Goal: Communication & Community: Ask a question

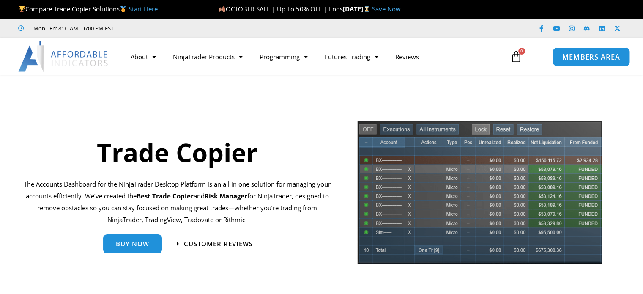
click at [576, 58] on span "MEMBERS AREA" at bounding box center [591, 56] width 58 height 7
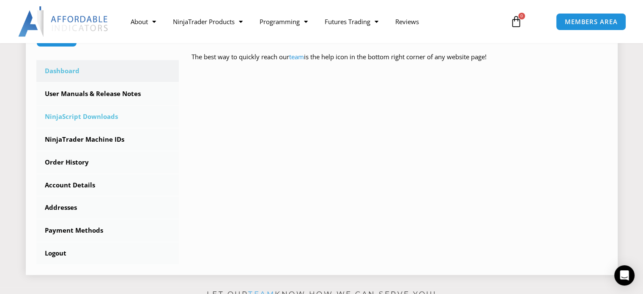
scroll to position [254, 0]
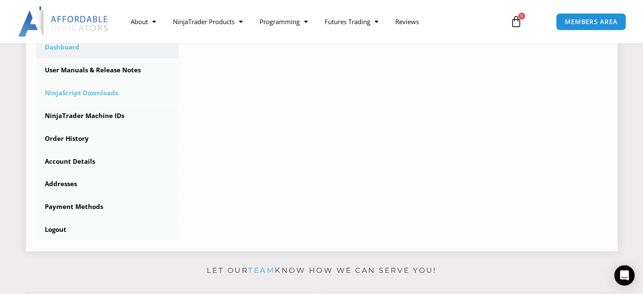
click at [94, 92] on link "NinjaScript Downloads" at bounding box center [107, 93] width 143 height 22
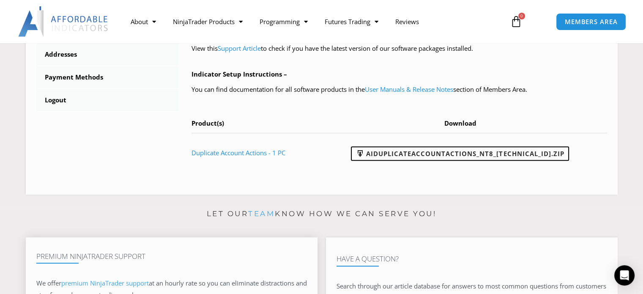
scroll to position [338, 0]
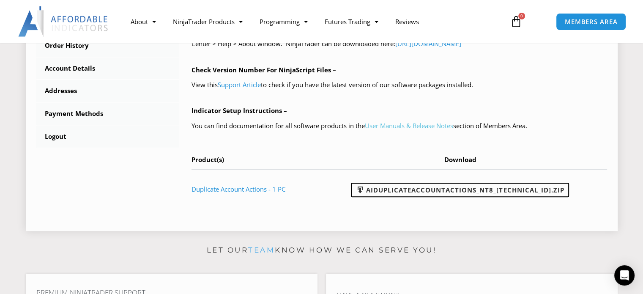
click at [415, 128] on link "User Manuals & Release Notes" at bounding box center [409, 125] width 88 height 8
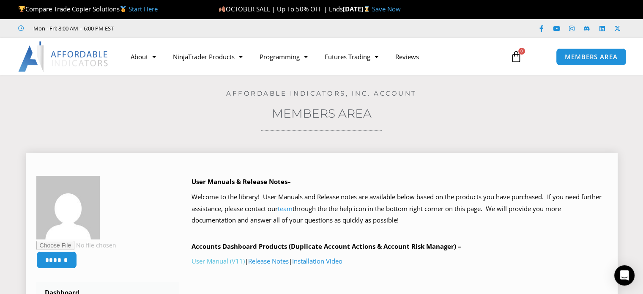
click at [223, 259] on link "User Manual (V11)" at bounding box center [217, 260] width 53 height 8
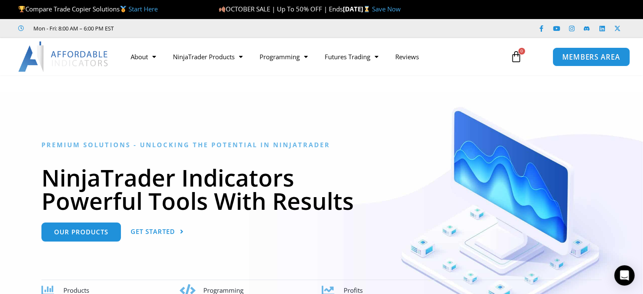
click at [611, 53] on span "MEMBERS AREA" at bounding box center [591, 56] width 58 height 7
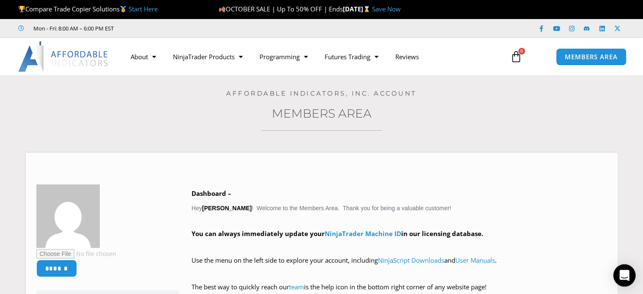
click at [625, 273] on icon "Open Intercom Messenger" at bounding box center [624, 275] width 10 height 11
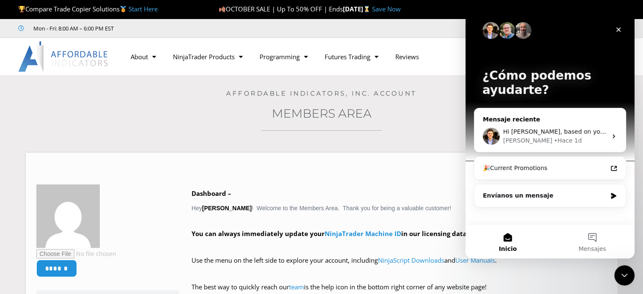
click at [554, 141] on div "• Hace 1d" at bounding box center [568, 140] width 28 height 9
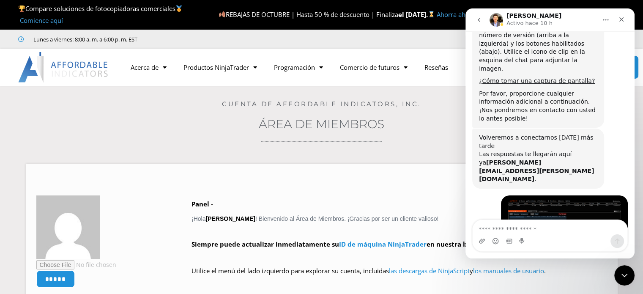
scroll to position [1215, 0]
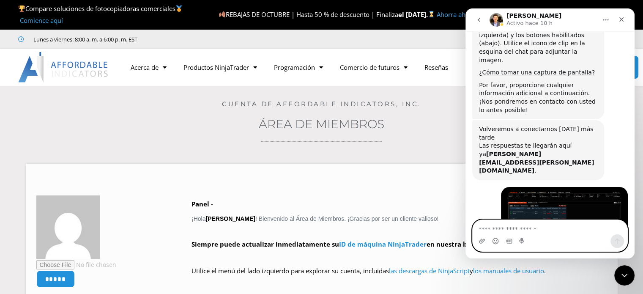
click at [511, 228] on textarea "Escribe un mensaje..." at bounding box center [549, 227] width 155 height 14
type textarea "**********"
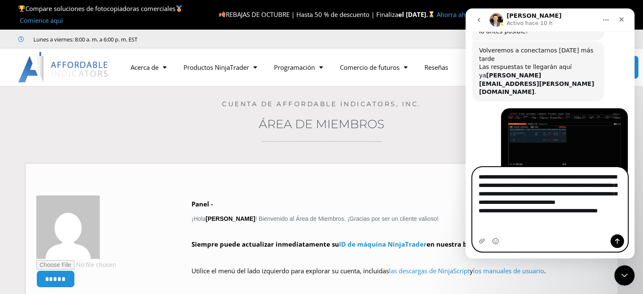
scroll to position [1314, 0]
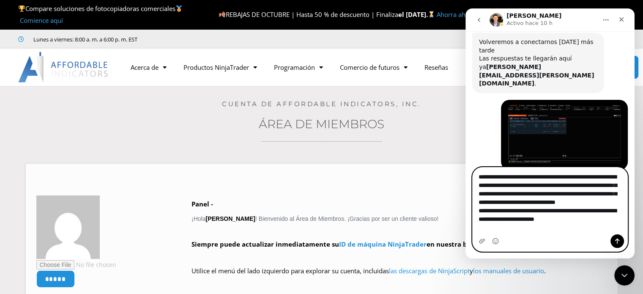
type textarea "**********"
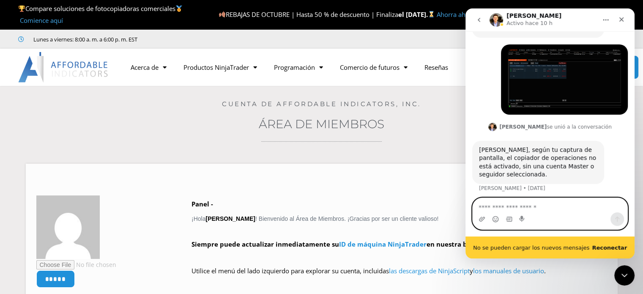
scroll to position [1371, 0]
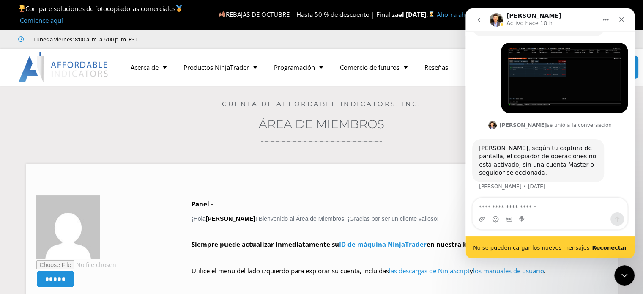
click at [605, 246] on b "Reconectar" at bounding box center [609, 247] width 35 height 6
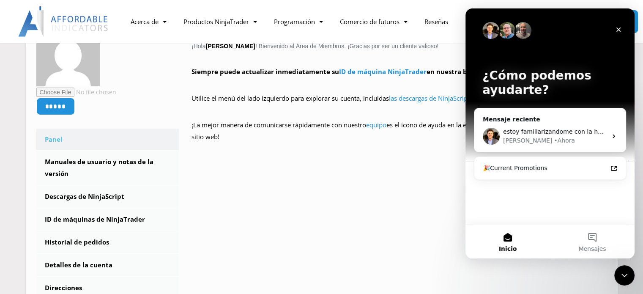
scroll to position [254, 0]
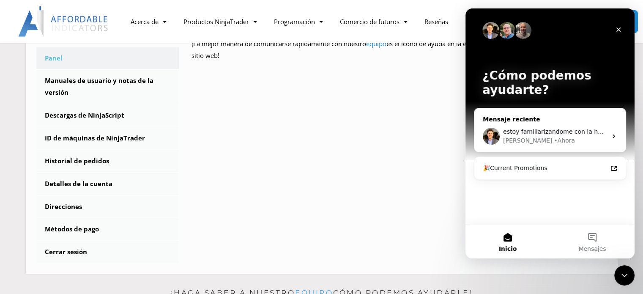
click at [516, 136] on div "David" at bounding box center [527, 140] width 49 height 9
click at [554, 142] on div "• Ahora" at bounding box center [564, 140] width 21 height 9
click at [611, 136] on icon "Intercom Messenger" at bounding box center [613, 136] width 7 height 7
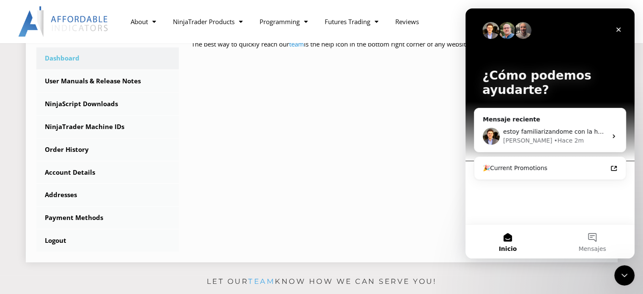
click at [331, 205] on div "****** Dashboard Subscriptions User Manuals & Release Notes NinjaScript Downloa…" at bounding box center [321, 97] width 570 height 310
click at [575, 135] on div "estoy familiarizandome con la herramienta,tengo una duda en mi operativa entro …" at bounding box center [555, 131] width 104 height 9
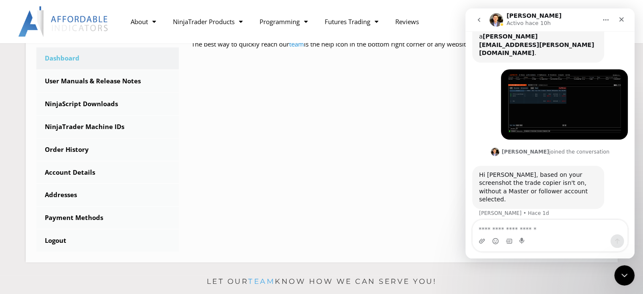
scroll to position [1349, 0]
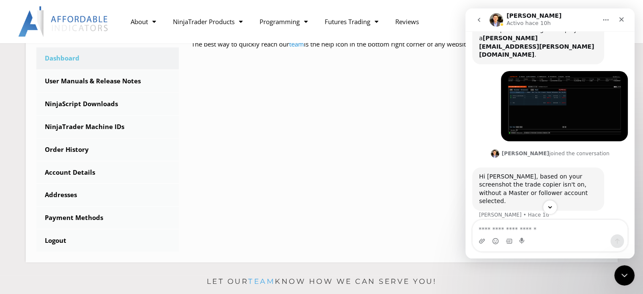
scroll to position [1340, 0]
